Goal: Information Seeking & Learning: Learn about a topic

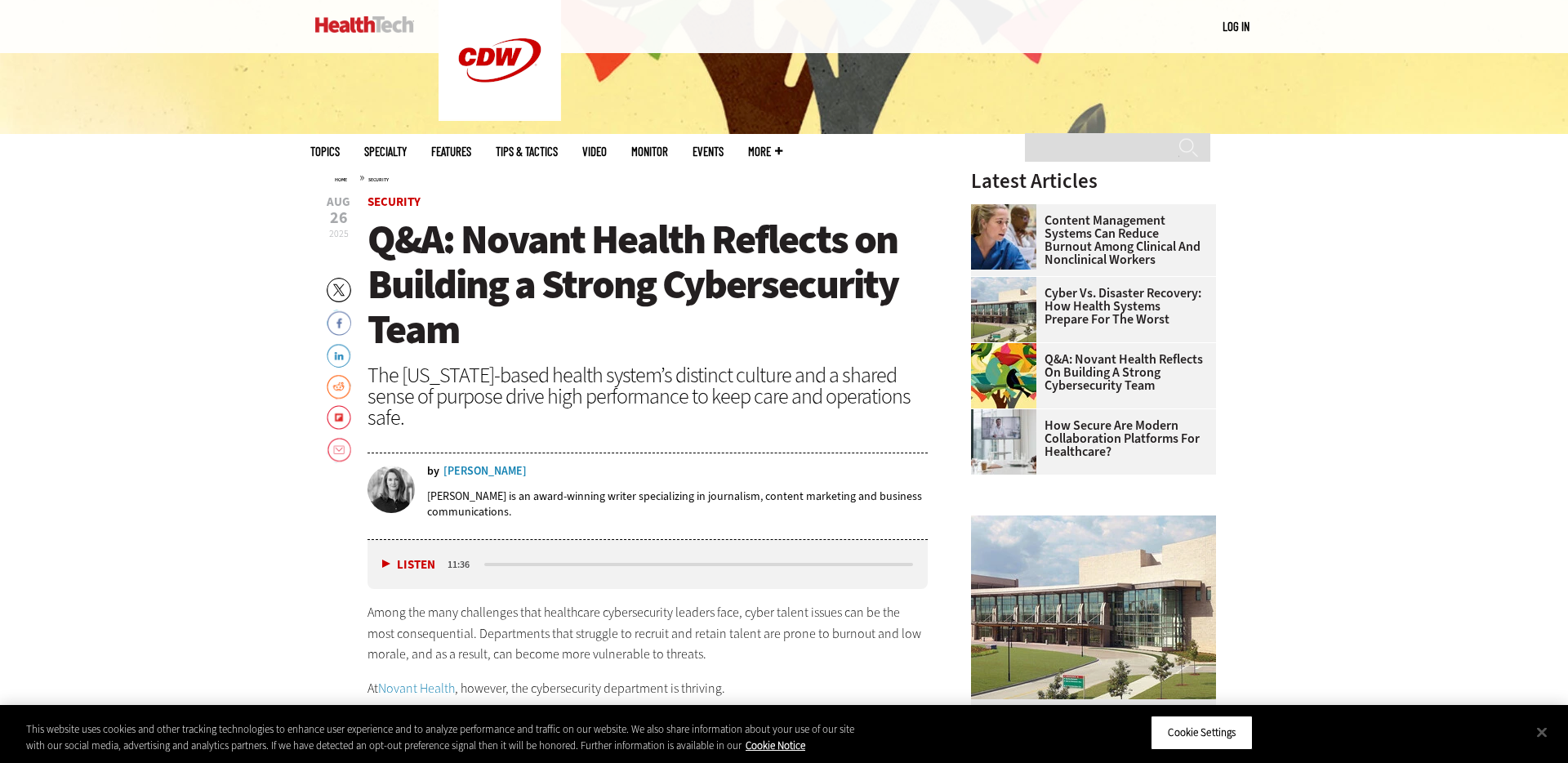
scroll to position [559, 0]
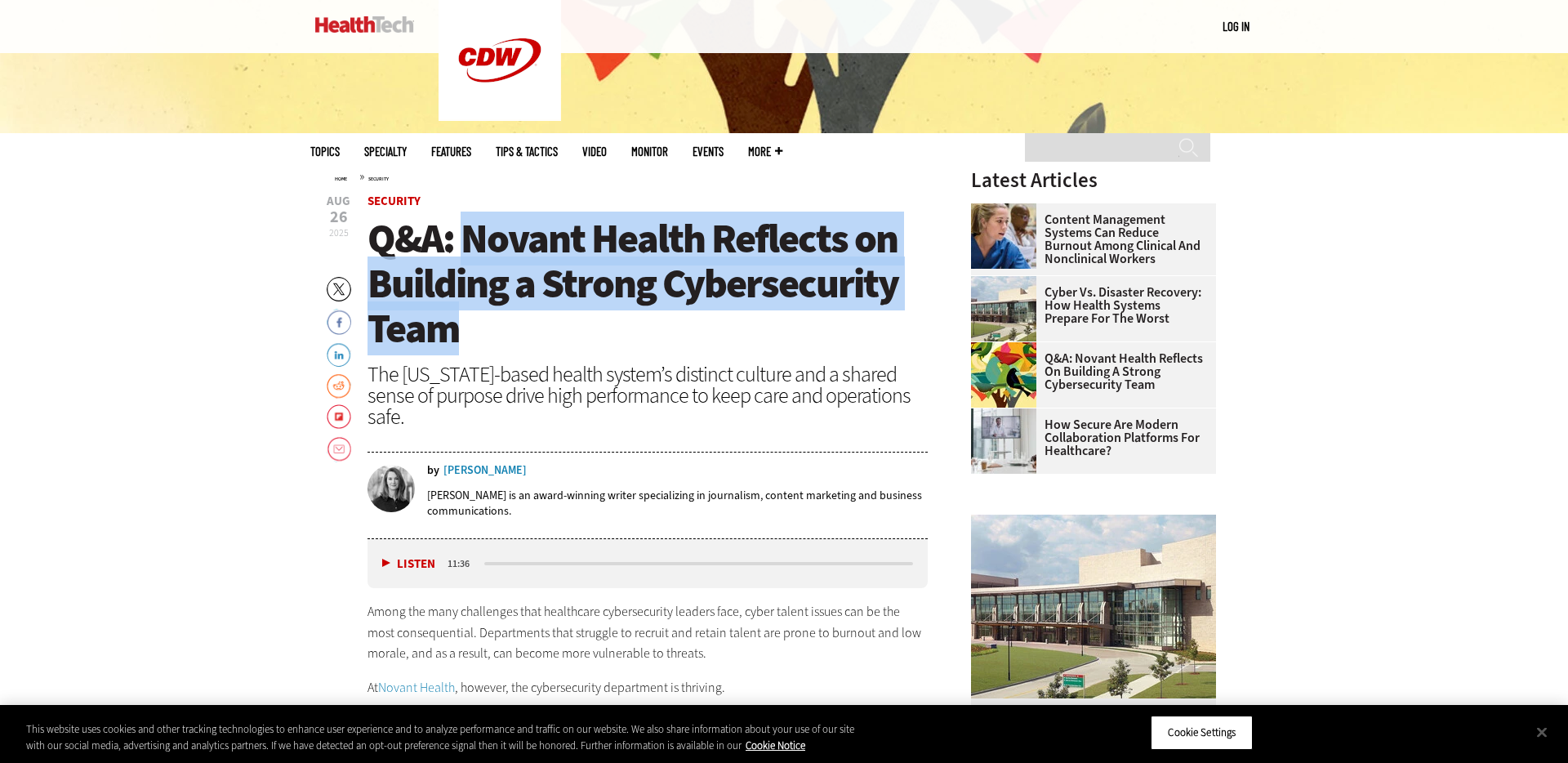
drag, startPoint x: 461, startPoint y: 301, endPoint x: 472, endPoint y: 241, distance: 61.0
click at [472, 241] on h1 "Q&A: Novant Health Reflects on Building a Strong Cybersecurity Team" at bounding box center [648, 284] width 560 height 135
copy span "Novant Health Reflects on Building a Strong Cybersecurity Team"
drag, startPoint x: 394, startPoint y: 413, endPoint x: 371, endPoint y: 377, distance: 42.7
click at [371, 377] on div "The [US_STATE]-based health system’s distinct culture and a shared sense of pur…" at bounding box center [648, 395] width 560 height 64
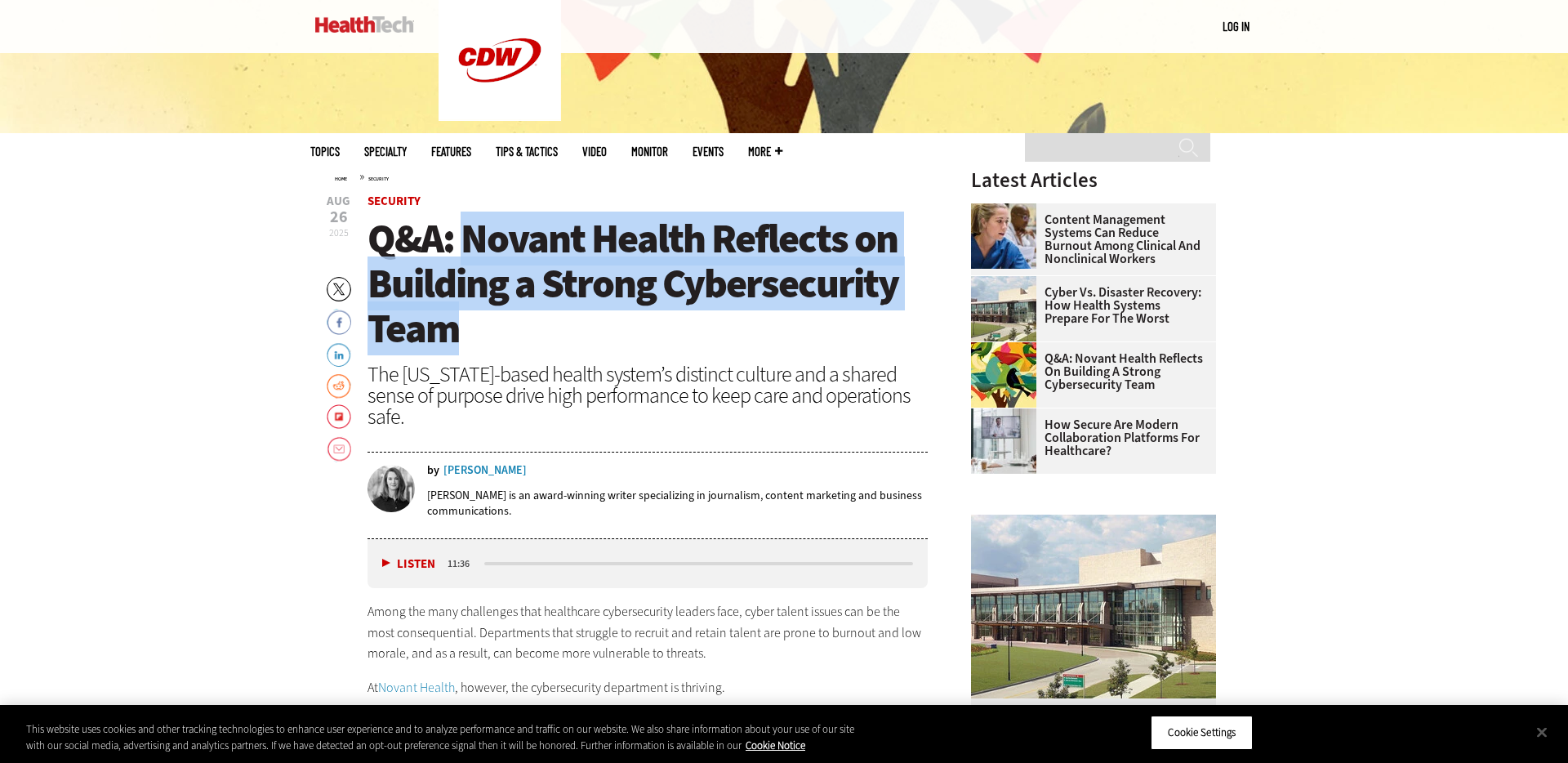
copy div "The [US_STATE]-based health system’s distinct culture and a shared sense of pur…"
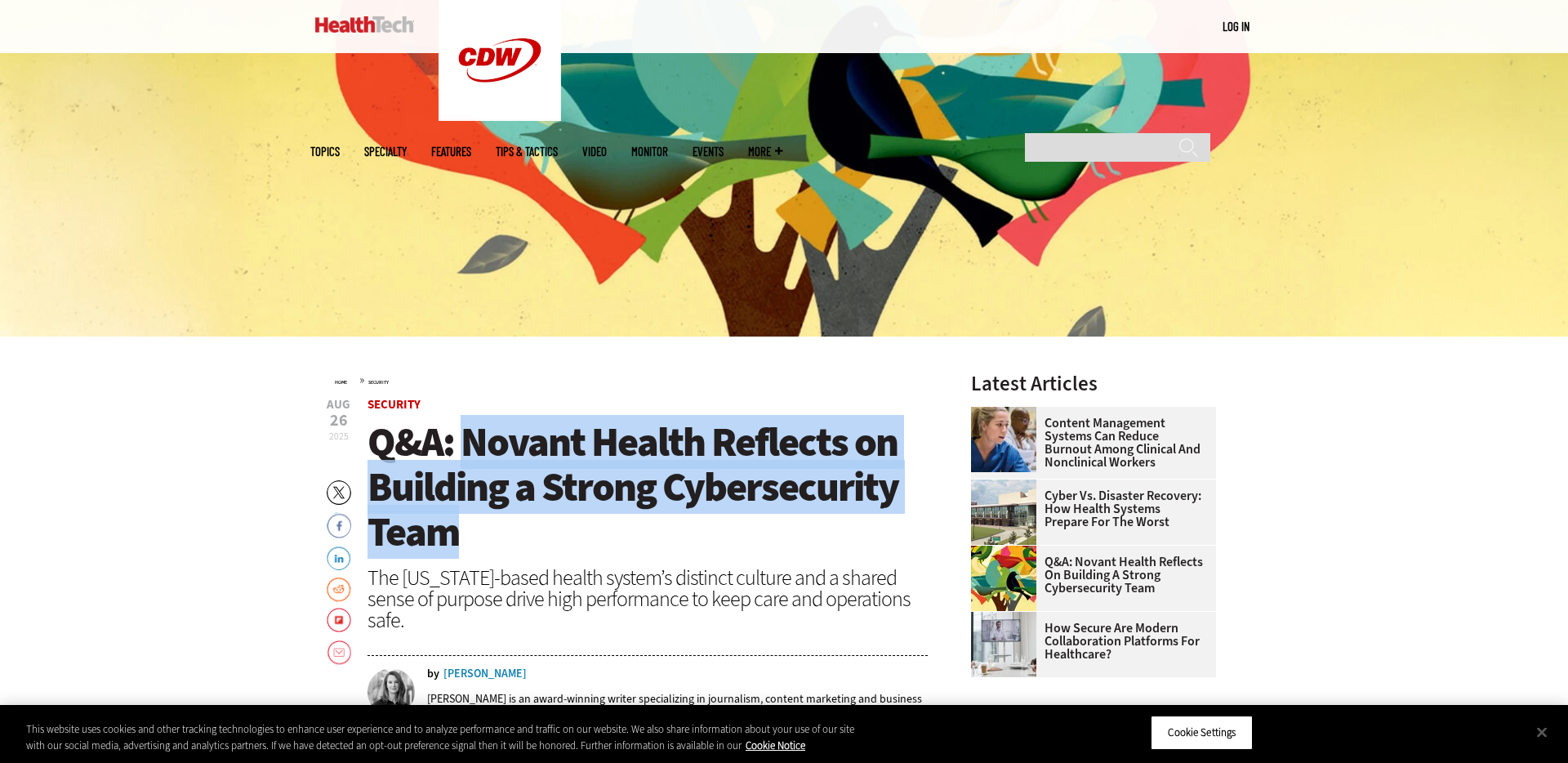
scroll to position [360, 0]
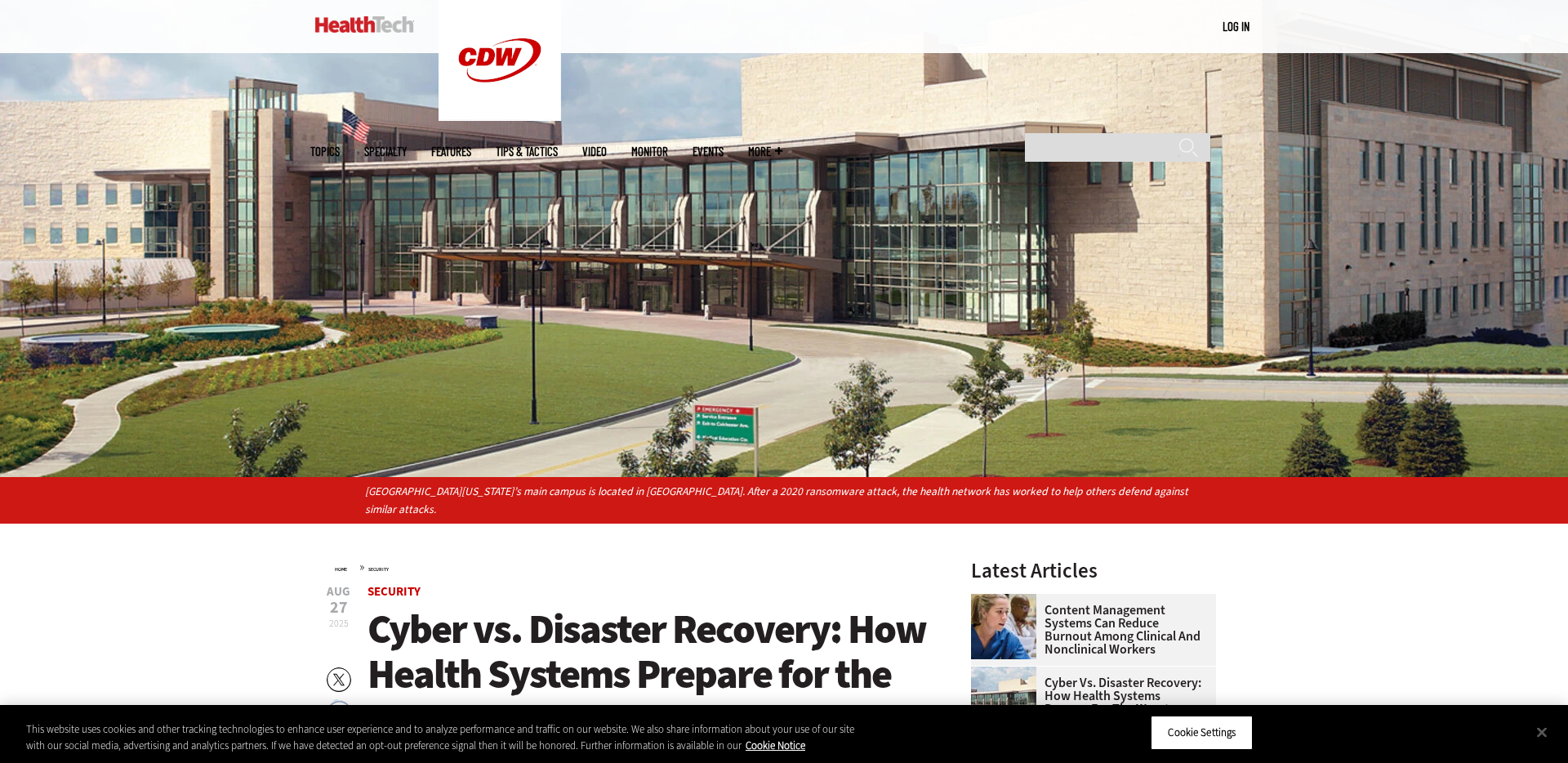
scroll to position [425, 0]
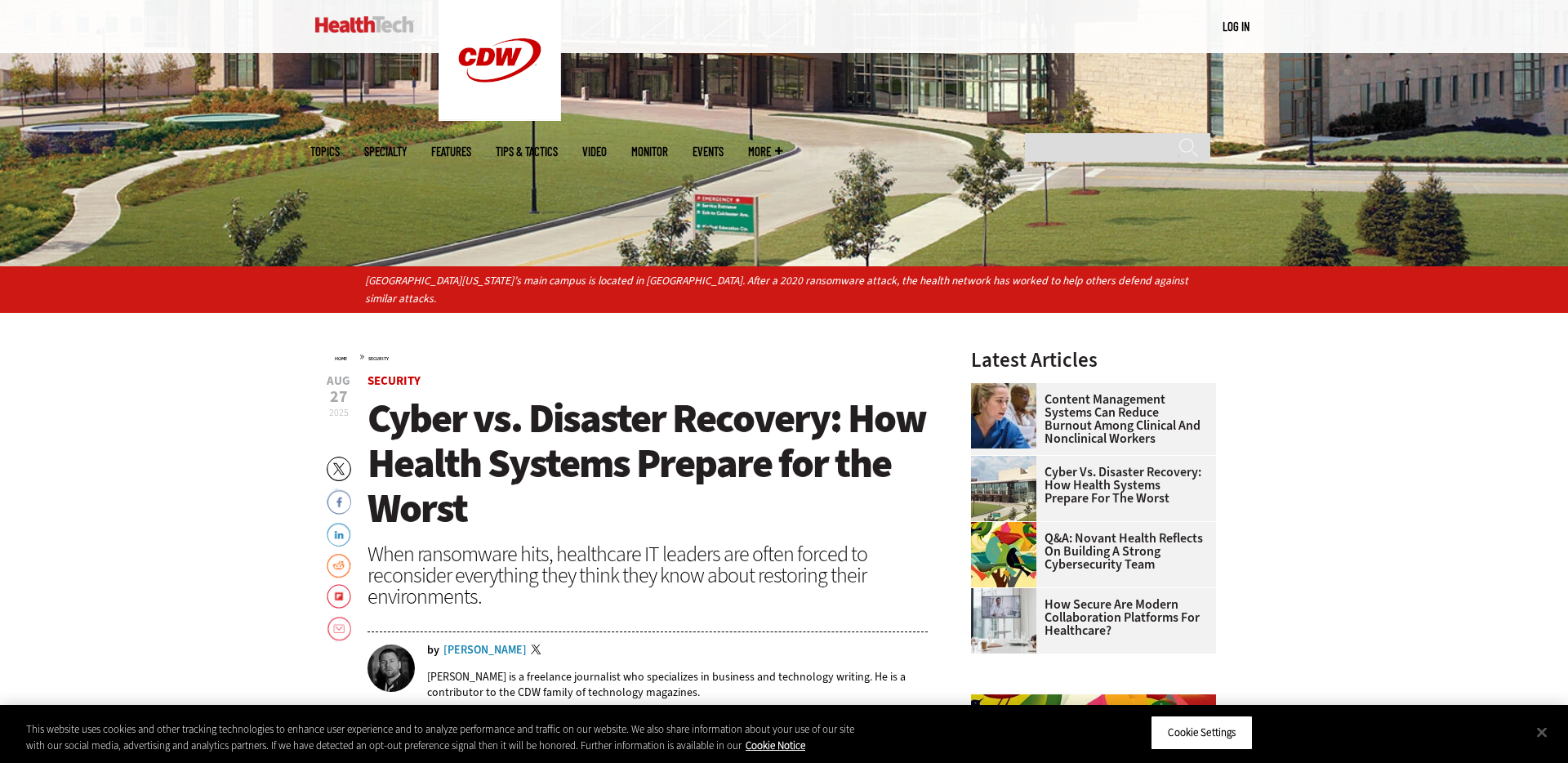
click at [610, 486] on span "Cyber vs. Disaster Recovery: How Health Systems Prepare for the Worst" at bounding box center [647, 463] width 558 height 144
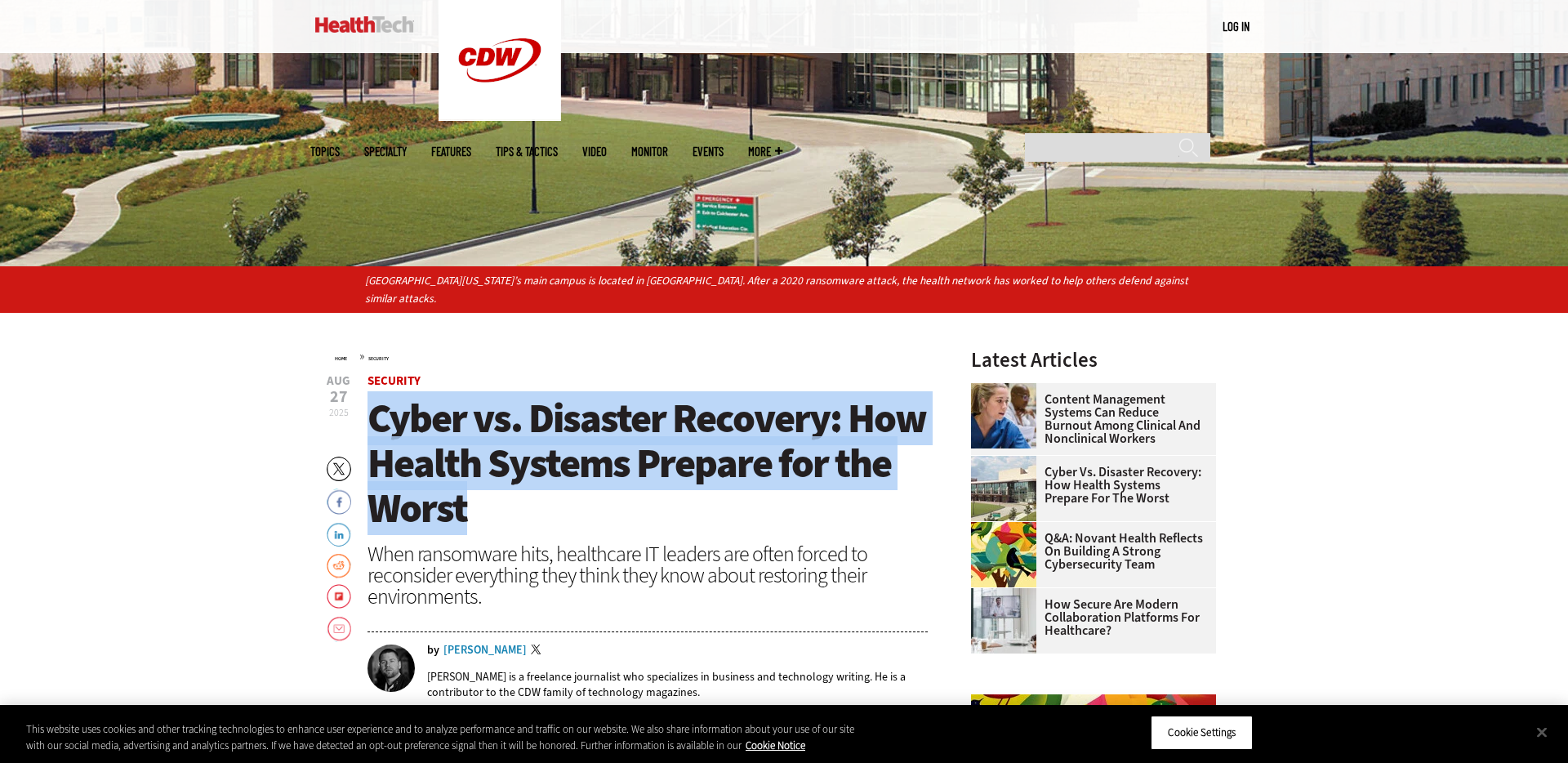
drag, startPoint x: 539, startPoint y: 504, endPoint x: 374, endPoint y: 423, distance: 183.8
click at [373, 423] on h1 "Cyber vs. Disaster Recovery: How Health Systems Prepare for the Worst" at bounding box center [648, 464] width 560 height 135
copy span "Cyber vs. Disaster Recovery: How Health Systems Prepare for the Worst"
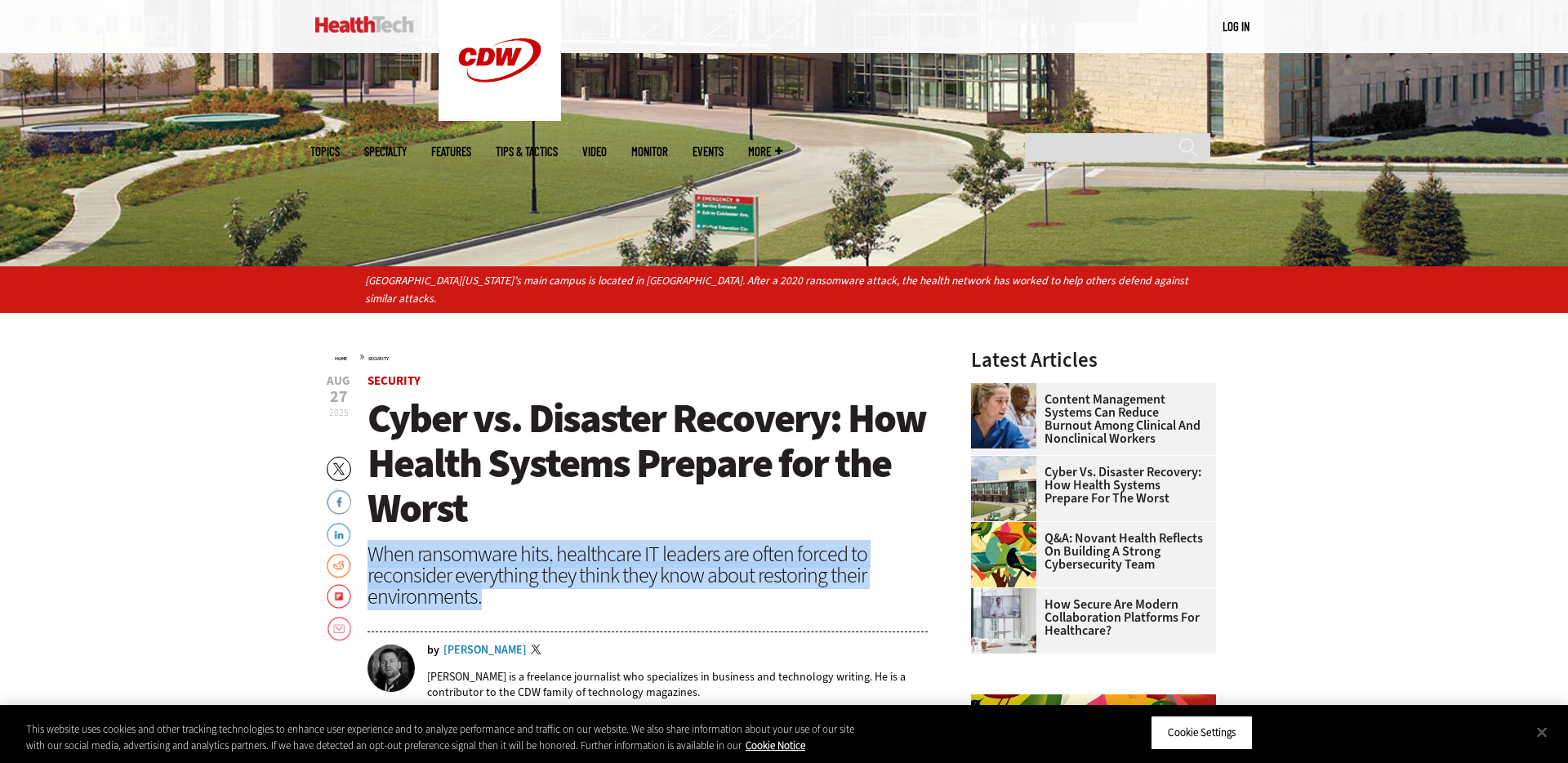
drag, startPoint x: 477, startPoint y: 595, endPoint x: 375, endPoint y: 560, distance: 107.8
click at [375, 560] on div "When ransomware hits, healthcare IT leaders are often forced to reconsider ever…" at bounding box center [648, 575] width 560 height 64
copy div "When ransomware hits, healthcare IT leaders are often forced to reconsider ever…"
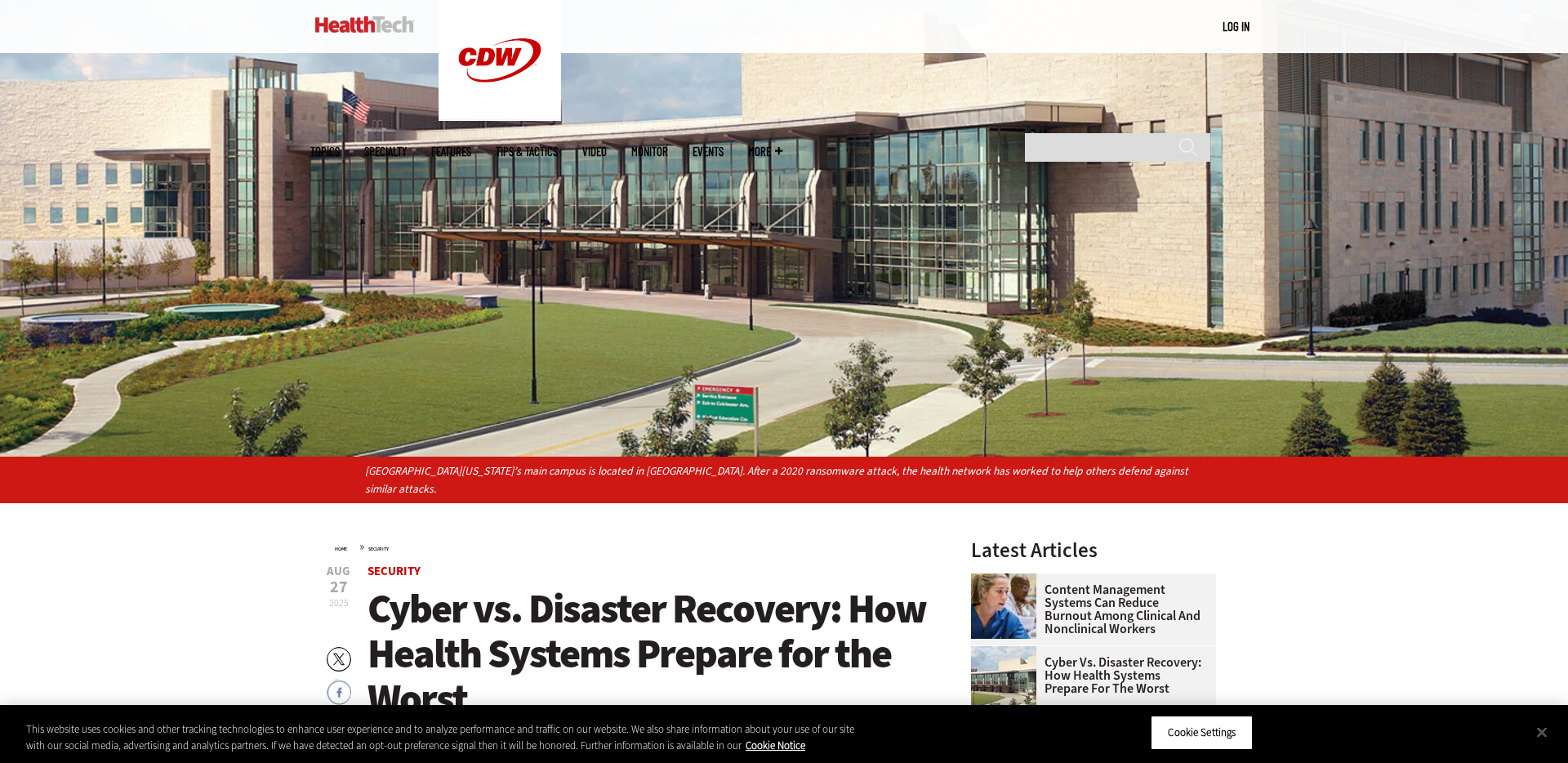
scroll to position [210, 0]
